Goal: Navigation & Orientation: Find specific page/section

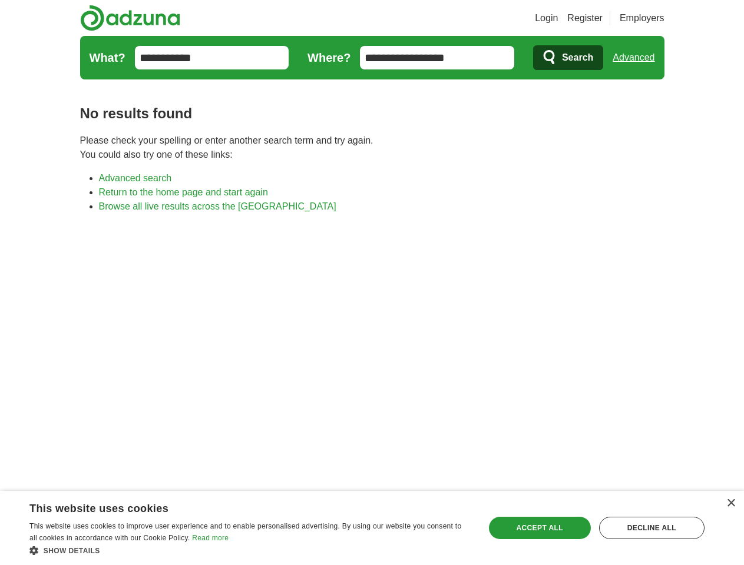
click at [558, 18] on link "Login" at bounding box center [546, 18] width 23 height 14
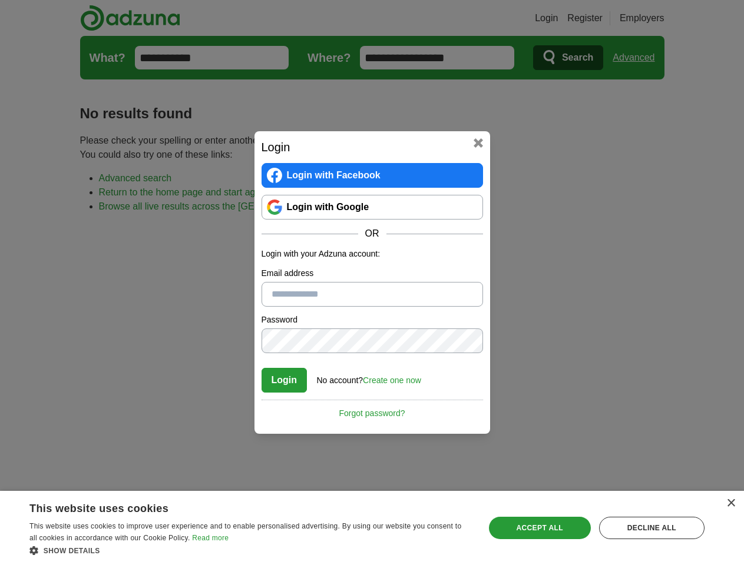
click at [638, 58] on div "Login Login with Facebook Login with Google OR Login with your Adzuna account: …" at bounding box center [372, 282] width 744 height 565
click at [730, 503] on div "×" at bounding box center [730, 503] width 9 height 9
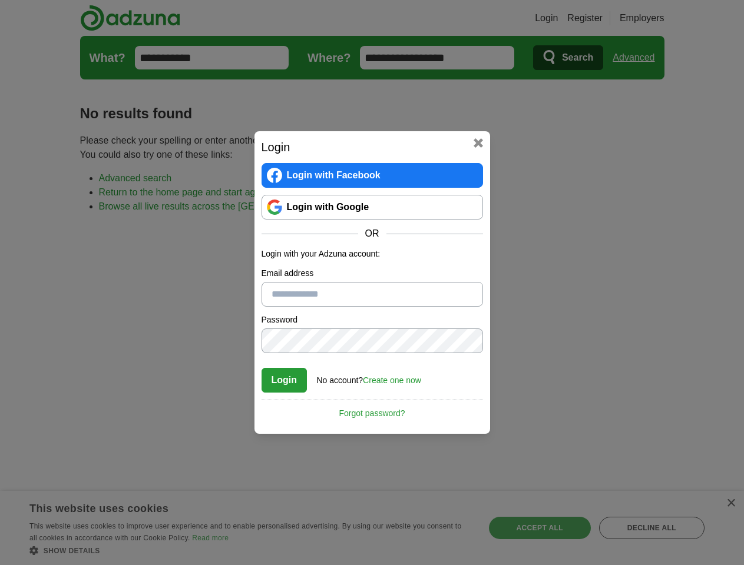
click at [250, 550] on div "Login Login with Facebook Login with Google OR Login with your Adzuna account: …" at bounding box center [372, 282] width 744 height 565
click at [539, 528] on div "Login Login with Facebook Login with Google OR Login with your Adzuna account: …" at bounding box center [372, 282] width 744 height 565
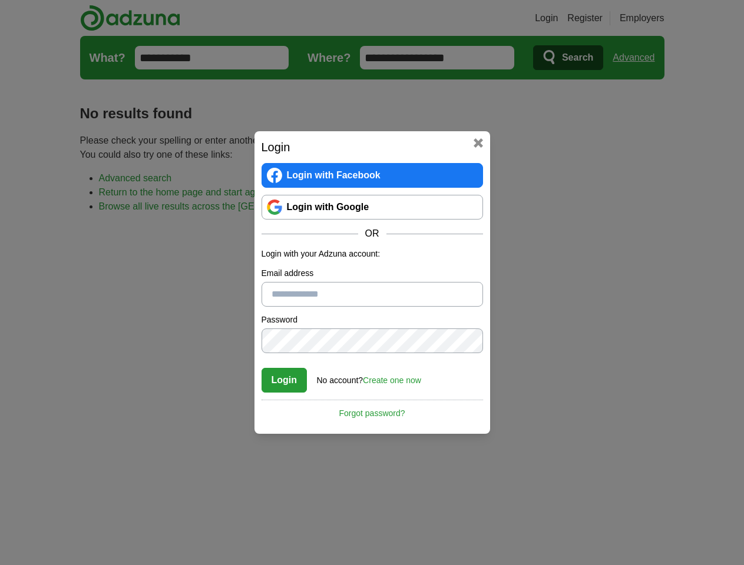
click at [651, 528] on div "Login Login with Facebook Login with Google OR Login with your Adzuna account: …" at bounding box center [372, 282] width 744 height 565
click at [37, 562] on div "Login Login with Facebook Login with Google OR Login with your Adzuna account: …" at bounding box center [372, 282] width 744 height 565
click at [159, 562] on div "Login Login with Facebook Login with Google OR Login with your Adzuna account: …" at bounding box center [372, 282] width 744 height 565
click at [253, 562] on div "Login Login with Facebook Login with Google OR Login with your Adzuna account: …" at bounding box center [372, 282] width 744 height 565
